Goal: Understand process/instructions

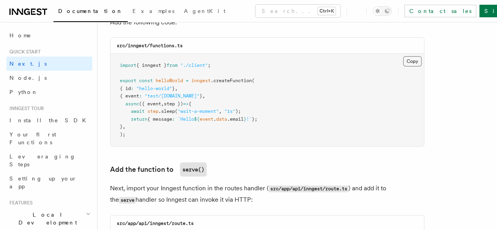
scroll to position [1420, 0]
click at [403, 57] on button "Copy Copied" at bounding box center [412, 61] width 18 height 10
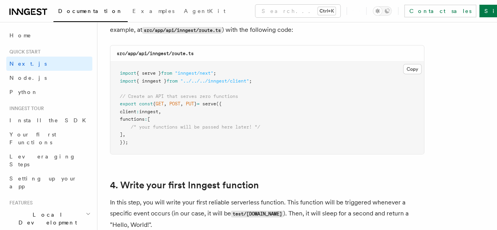
scroll to position [1120, 0]
click at [403, 64] on button "Copy Copied" at bounding box center [412, 69] width 18 height 10
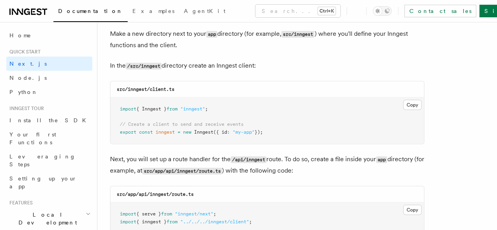
scroll to position [978, 0]
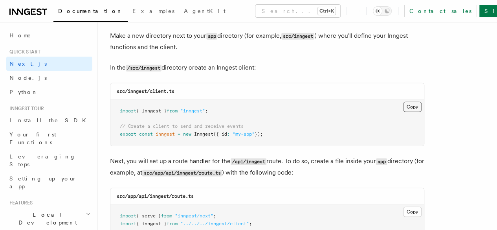
click at [403, 102] on button "Copy Copied" at bounding box center [412, 107] width 18 height 10
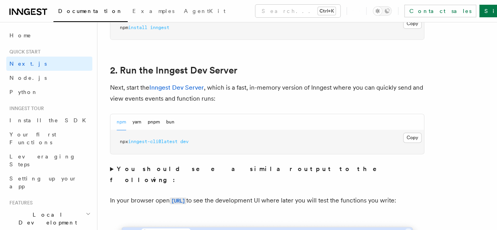
scroll to position [435, 0]
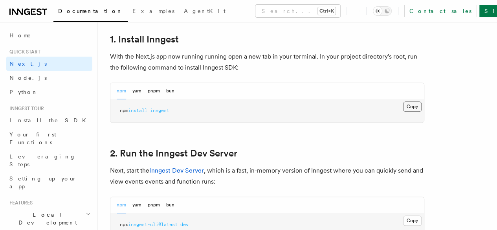
drag, startPoint x: 299, startPoint y: 145, endPoint x: 385, endPoint y: 118, distance: 89.8
click at [403, 112] on button "Copy Copied" at bounding box center [412, 106] width 18 height 10
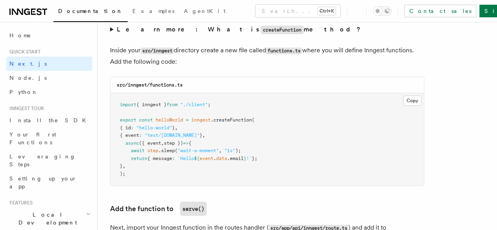
scroll to position [1395, 0]
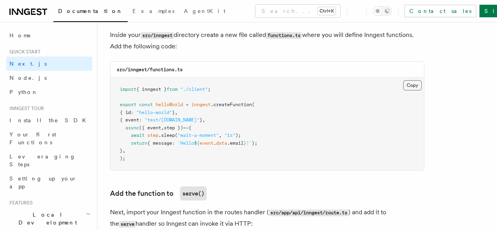
click at [403, 80] on button "Copy Copied" at bounding box center [412, 85] width 18 height 10
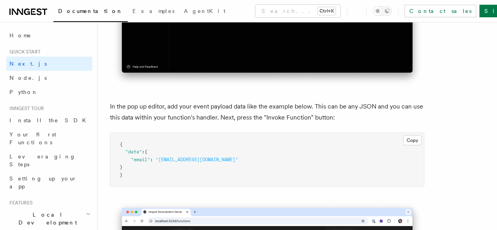
scroll to position [2289, 0]
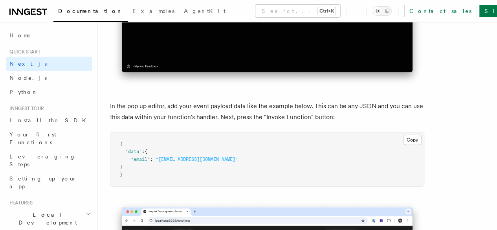
click at [159, 156] on span ""[EMAIL_ADDRESS][DOMAIN_NAME]"" at bounding box center [196, 158] width 82 height 5
click at [139, 156] on span ""email"" at bounding box center [140, 158] width 19 height 5
drag, startPoint x: 128, startPoint y: 117, endPoint x: 210, endPoint y: 116, distance: 81.3
click at [210, 132] on pre "{ "data" : { "email" : "[EMAIL_ADDRESS][DOMAIN_NAME]" } }" at bounding box center [266, 159] width 313 height 54
copy span ""email" : "[EMAIL_ADDRESS][DOMAIN_NAME]""
